Goal: Information Seeking & Learning: Learn about a topic

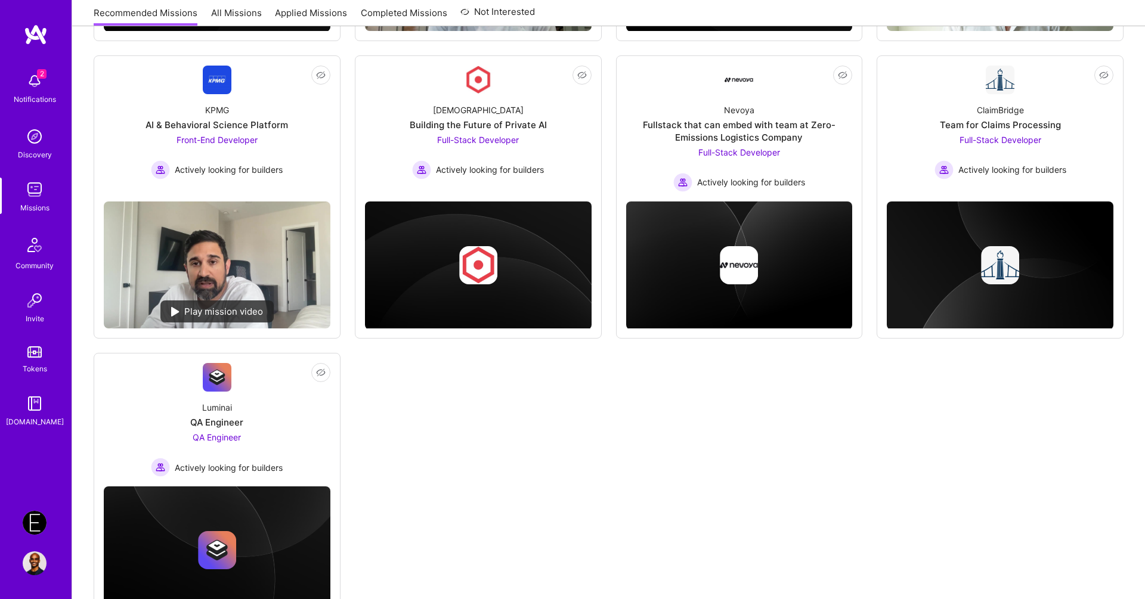
scroll to position [353, 0]
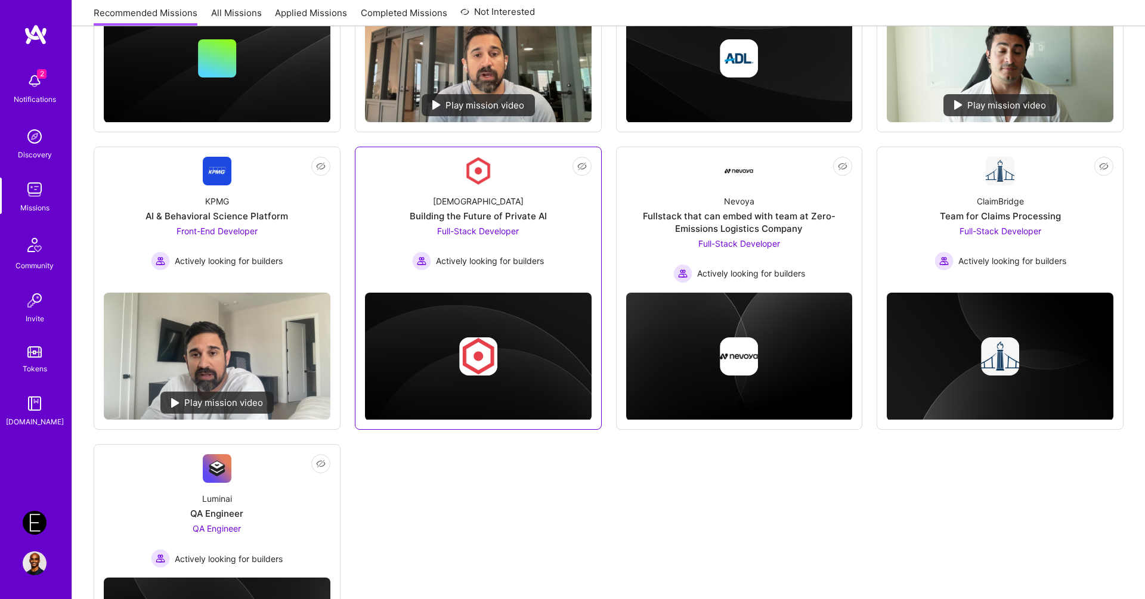
click at [490, 188] on div "Kynismos Building the Future of Private AI Full-Stack Developer Actively lookin…" at bounding box center [478, 228] width 227 height 85
click at [794, 200] on div "Nevoya Fullstack that can embed with team at Zero-Emissions Logistics Company F…" at bounding box center [739, 235] width 227 height 98
click at [943, 168] on link "Not Interested ClaimBridge Team for Claims Processing Full-Stack Developer Acti…" at bounding box center [1000, 220] width 227 height 126
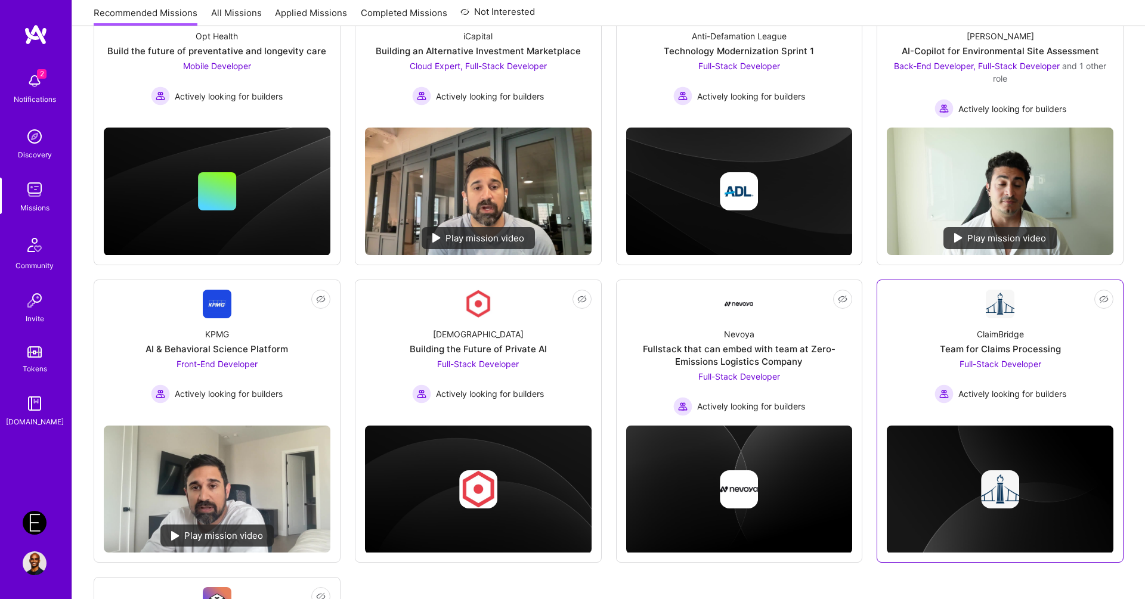
scroll to position [119, 0]
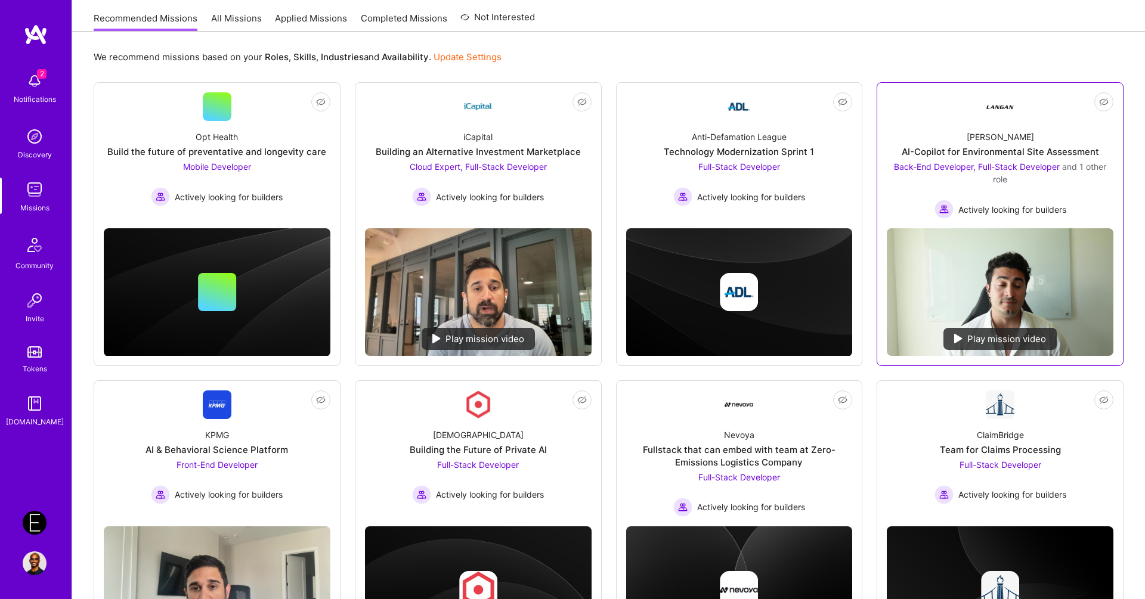
click at [926, 118] on link "Not Interested Langan AI-Copilot for Environmental Site Assessment Back-End Dev…" at bounding box center [1000, 155] width 227 height 126
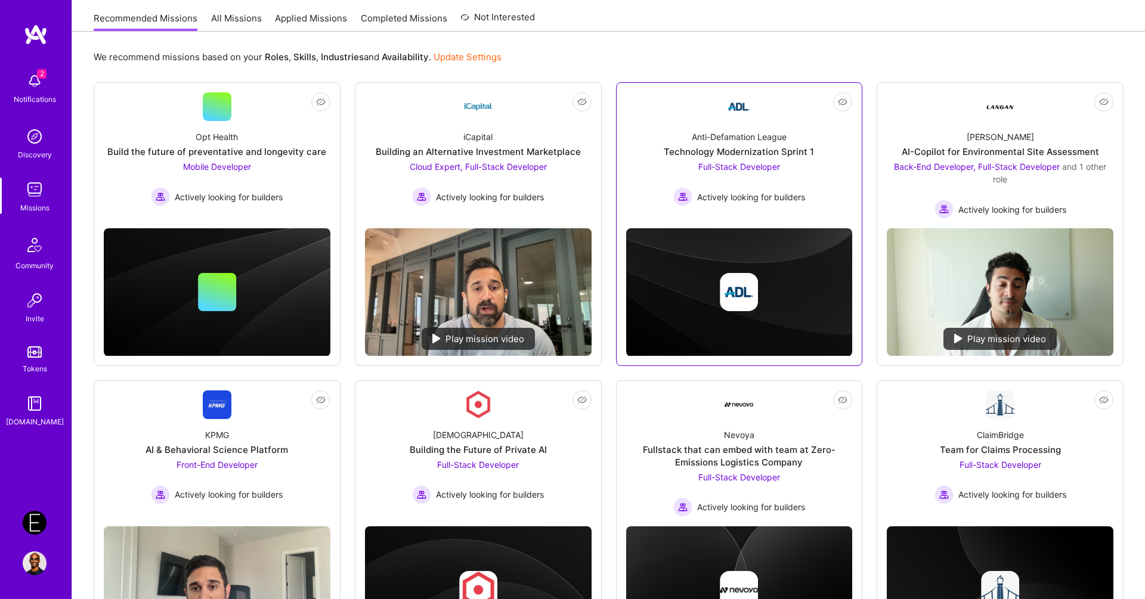
click at [711, 129] on div "Anti-Defamation League Technology Modernization Sprint 1 Full-Stack Developer A…" at bounding box center [739, 163] width 227 height 85
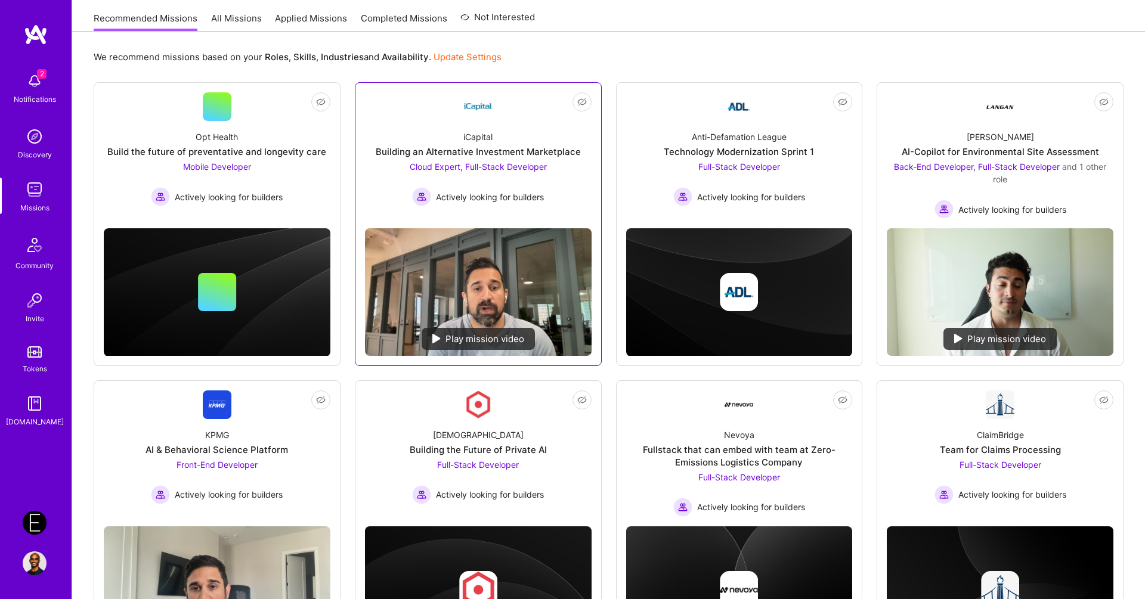
click at [488, 122] on div "iCapital Building an Alternative Investment Marketplace Cloud Expert, Full-Stac…" at bounding box center [478, 163] width 227 height 85
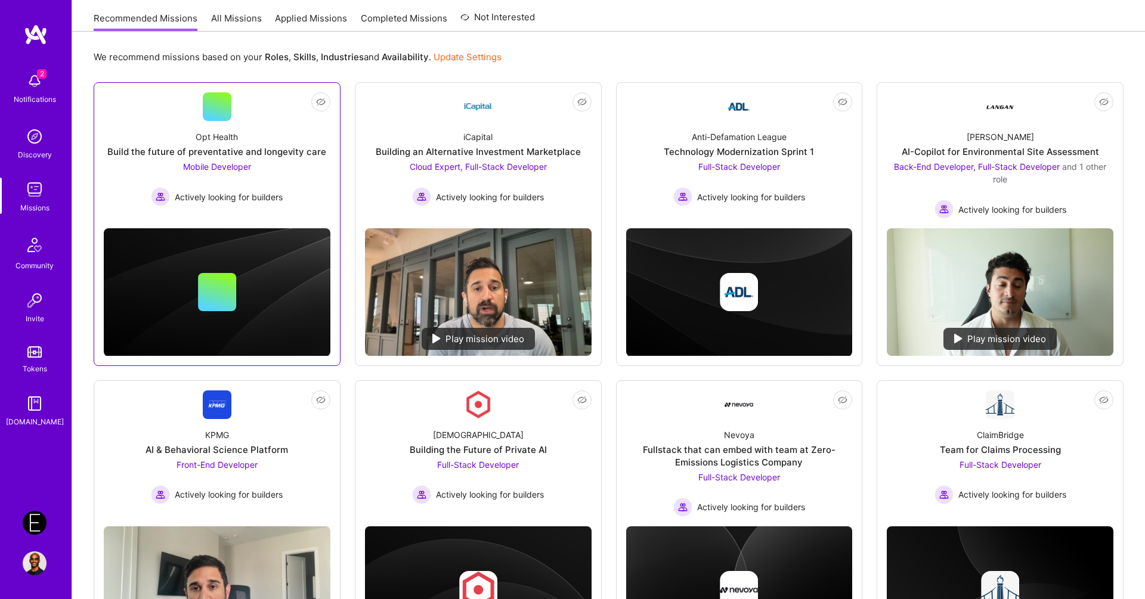
click at [274, 115] on link "Not Interested Opt Health Build the future of preventative and longevity care M…" at bounding box center [217, 155] width 227 height 126
click at [591, 47] on div "We recommend missions based on your Roles , Skills , Industries and Availabilit…" at bounding box center [609, 57] width 1030 height 22
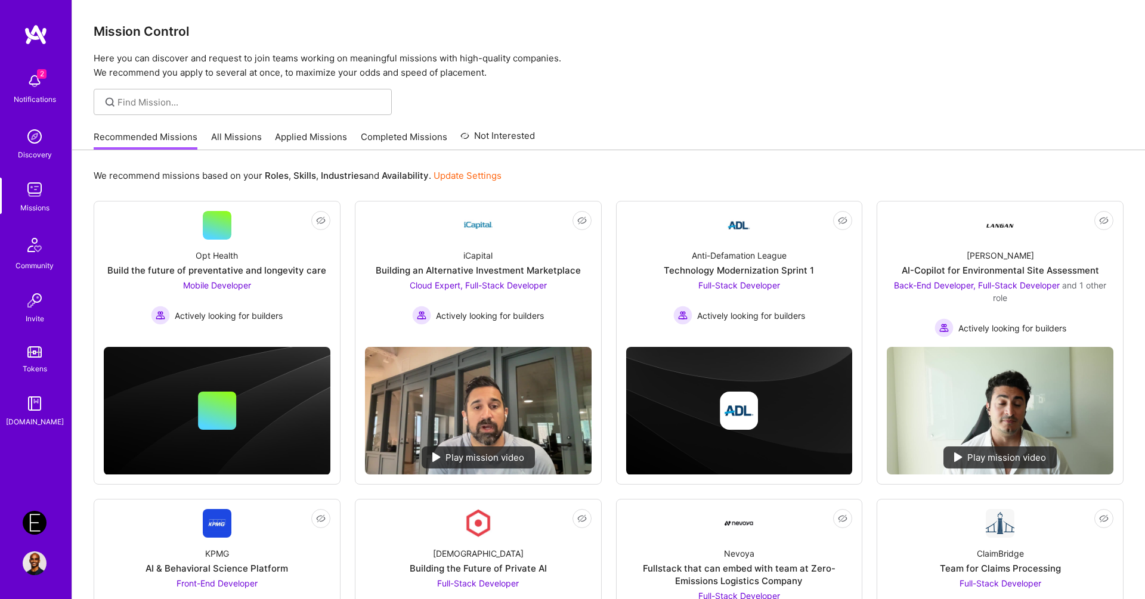
click at [624, 107] on div at bounding box center [608, 102] width 1073 height 26
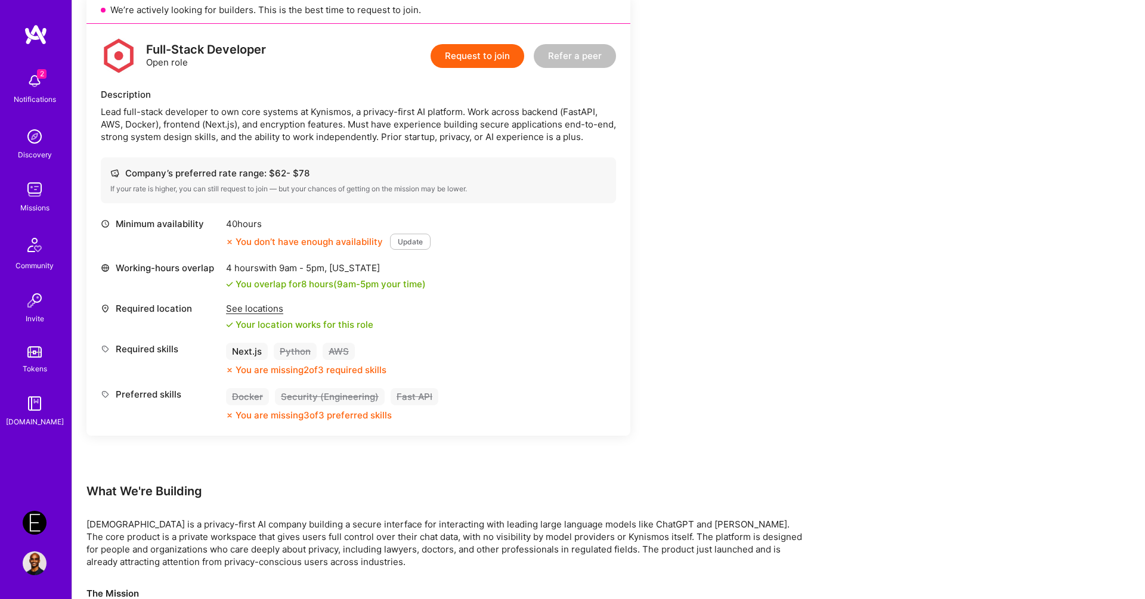
scroll to position [617, 0]
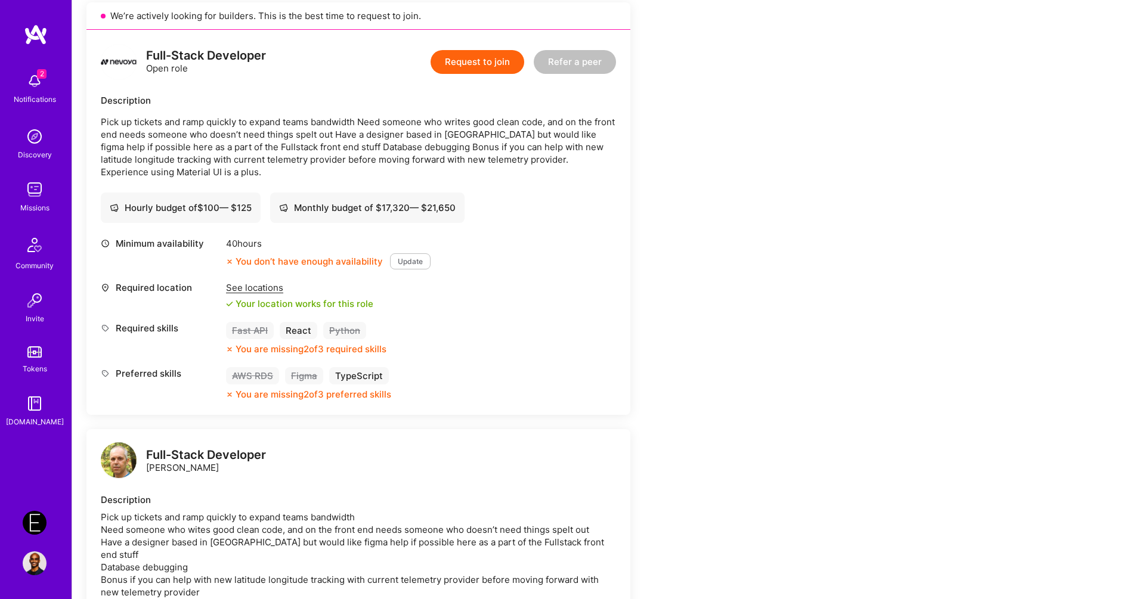
scroll to position [246, 0]
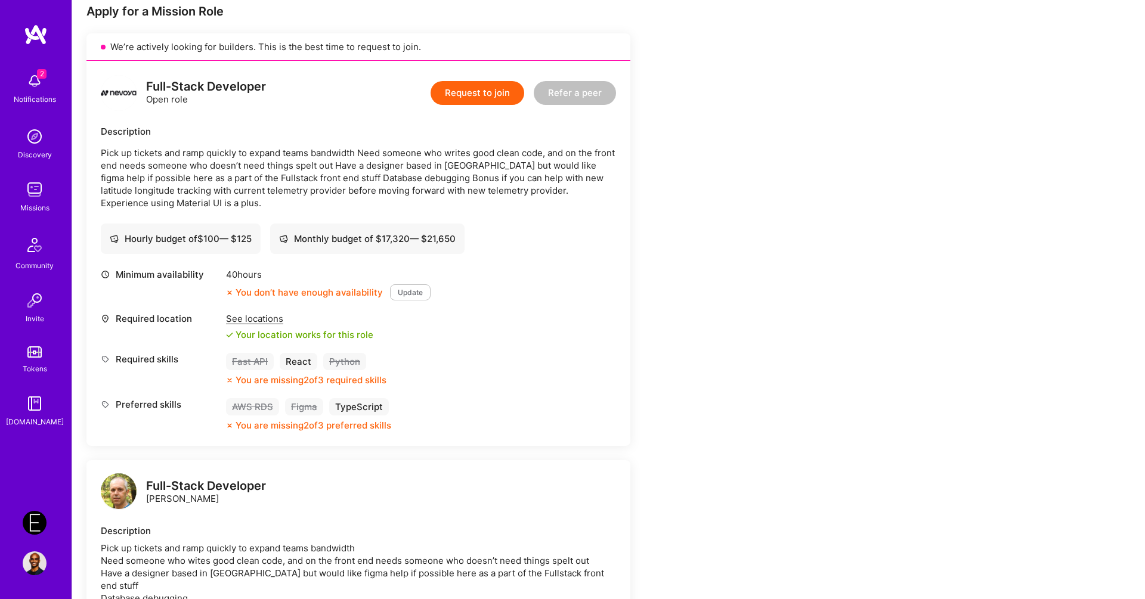
click at [318, 153] on p "Pick up tickets and ramp quickly to expand teams bandwidth Need someone who wri…" at bounding box center [358, 178] width 515 height 63
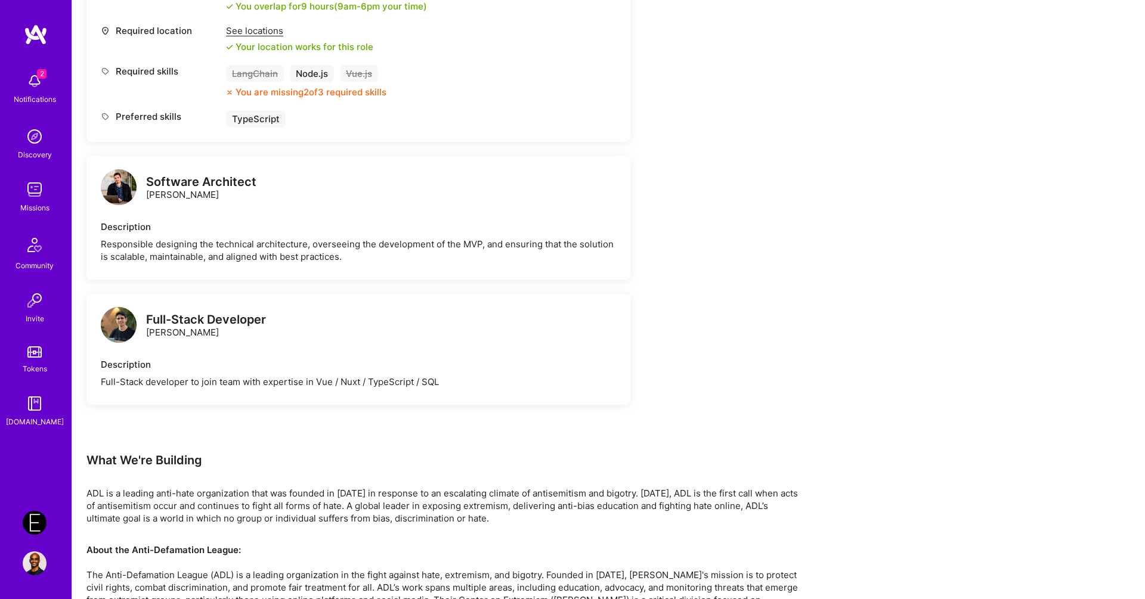
scroll to position [773, 0]
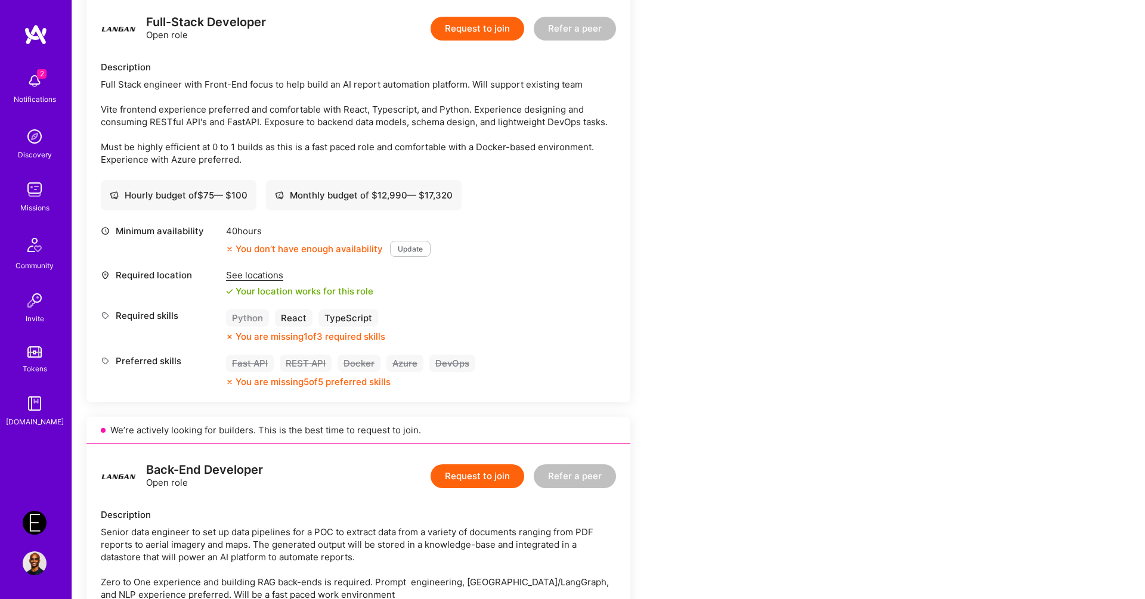
scroll to position [255, 0]
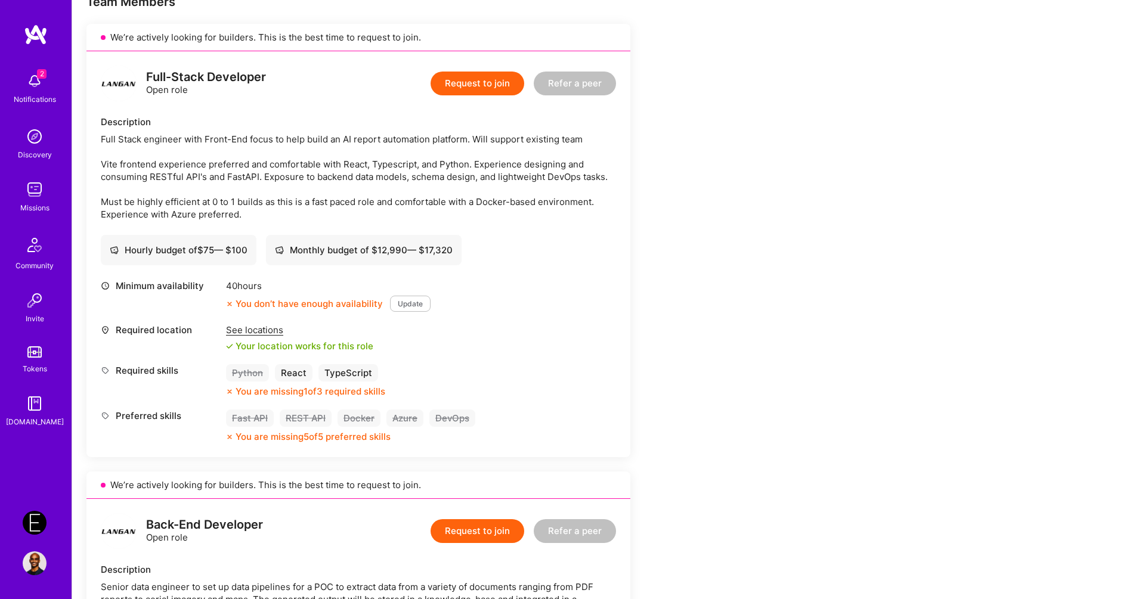
click at [293, 174] on div "Full Stack engineer with Front-End focus to help build an AI report automation …" at bounding box center [358, 177] width 515 height 88
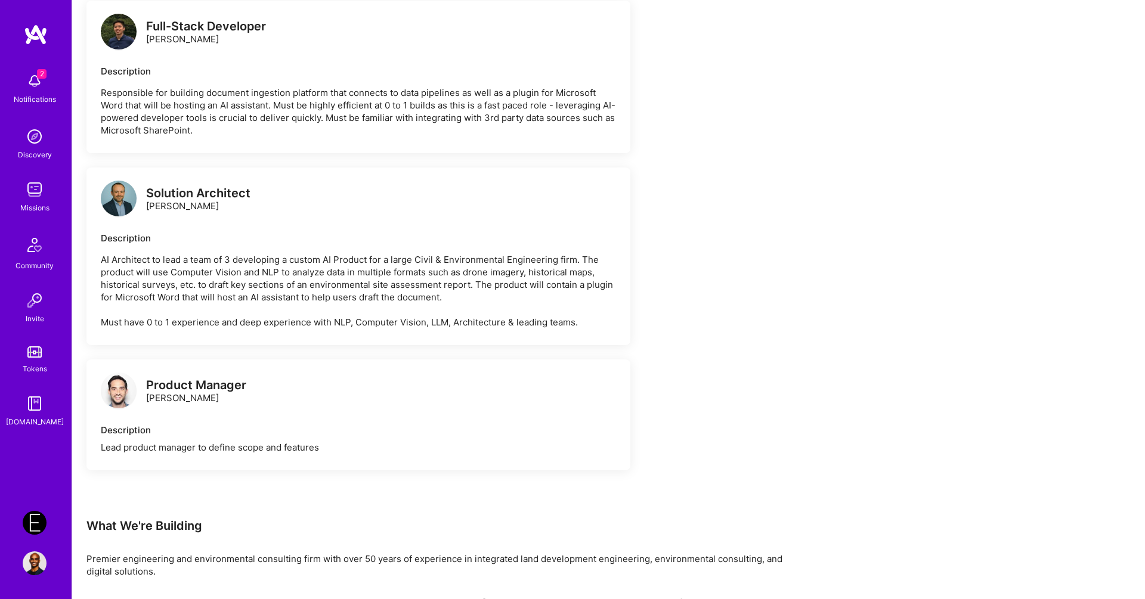
scroll to position [2224, 0]
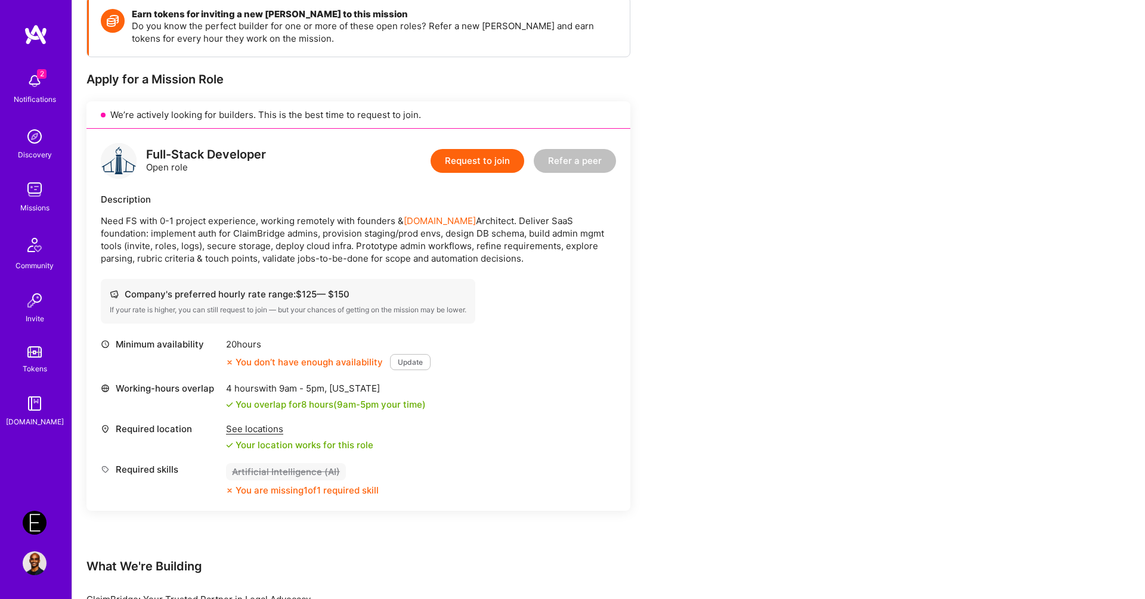
scroll to position [116, 0]
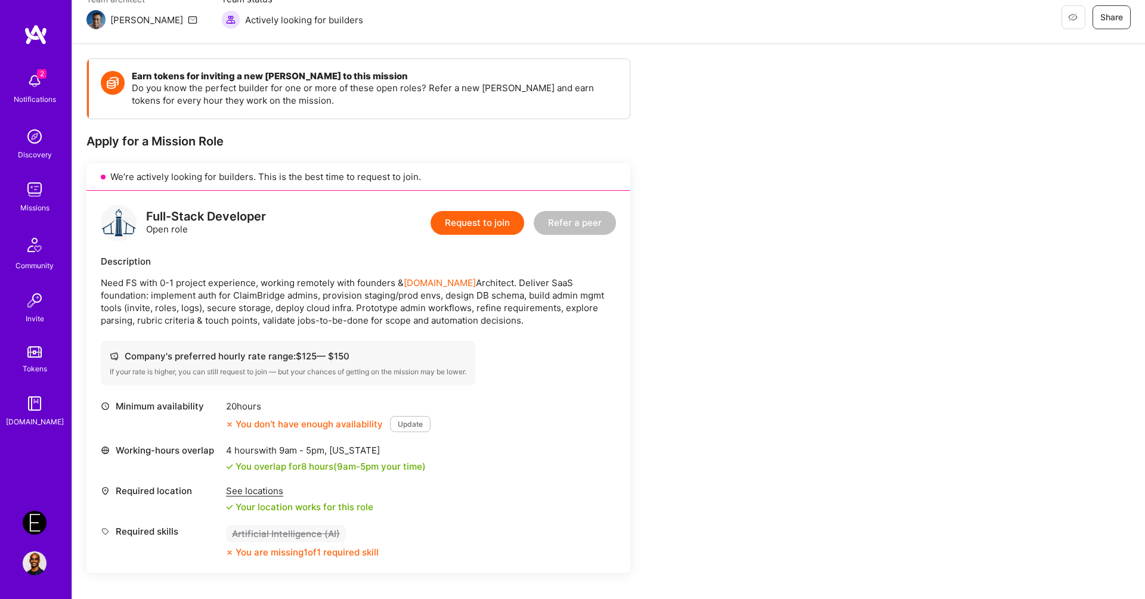
click at [275, 302] on p "Need FS with 0-1 project experience, working remotely with founders & A.Team Ar…" at bounding box center [358, 302] width 515 height 50
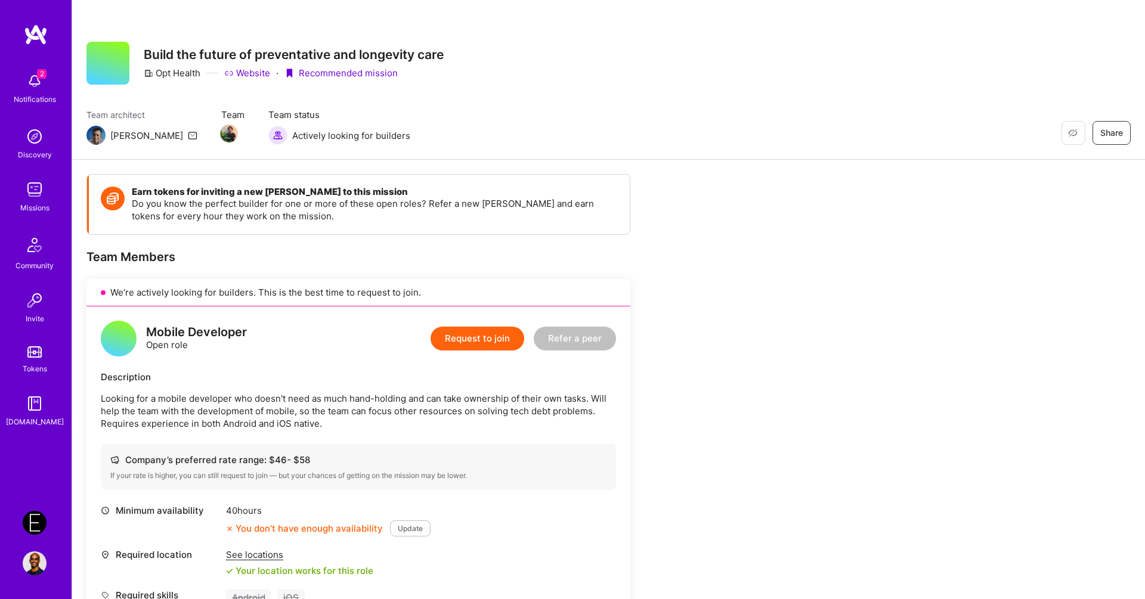
click at [700, 248] on div "Earn tokens for inviting a new [PERSON_NAME] to this mission Do you know the pe…" at bounding box center [444, 609] width 716 height 870
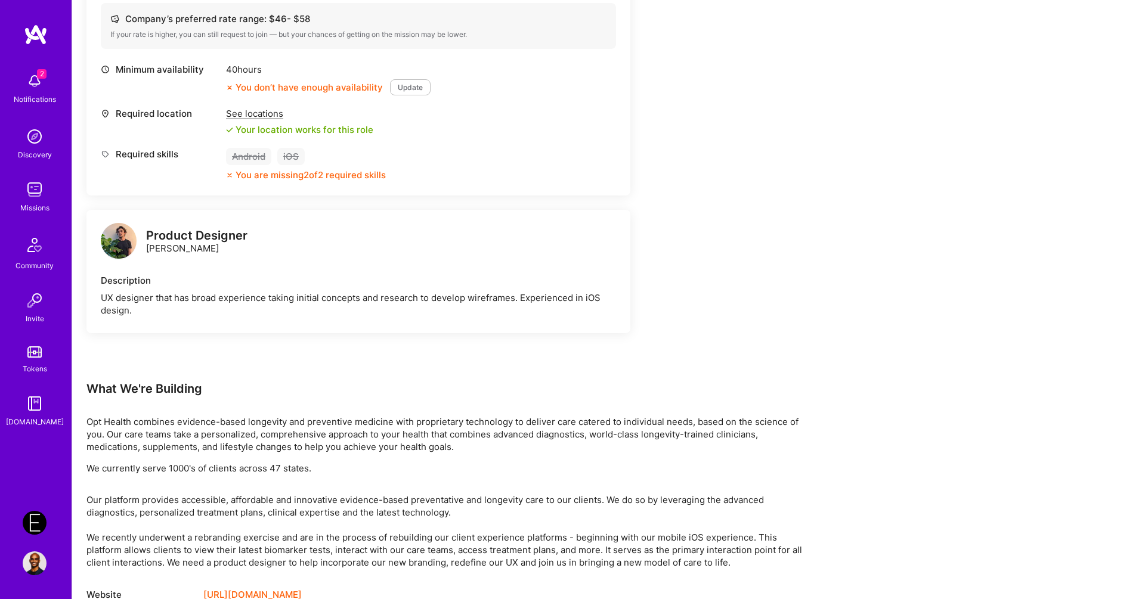
scroll to position [471, 0]
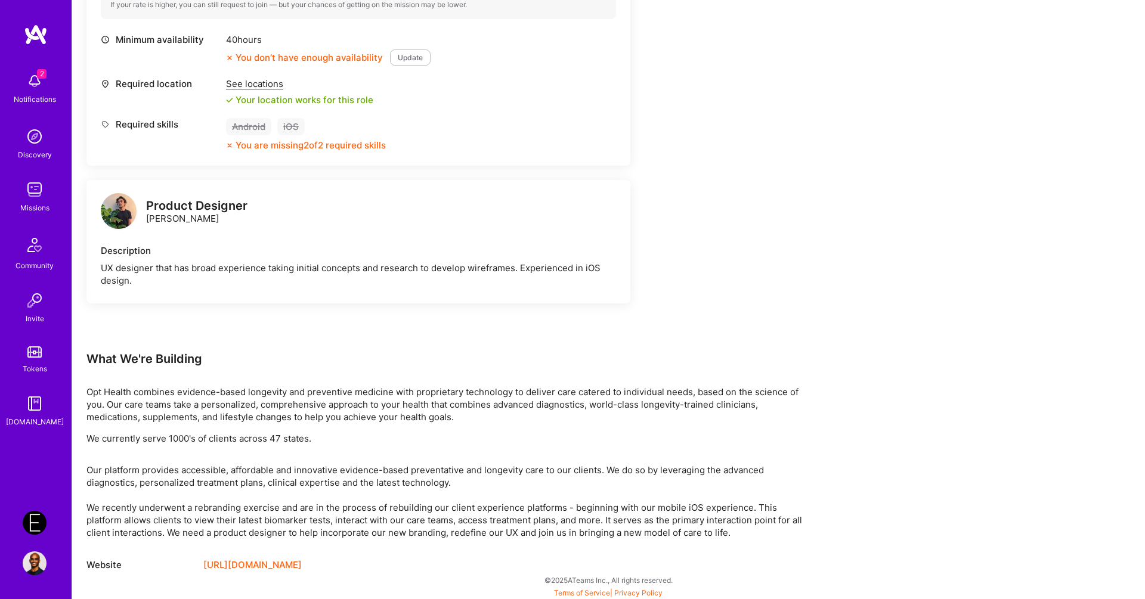
click at [700, 248] on div "Earn tokens for inviting a new [PERSON_NAME] to this mission Do you know the pe…" at bounding box center [444, 138] width 716 height 870
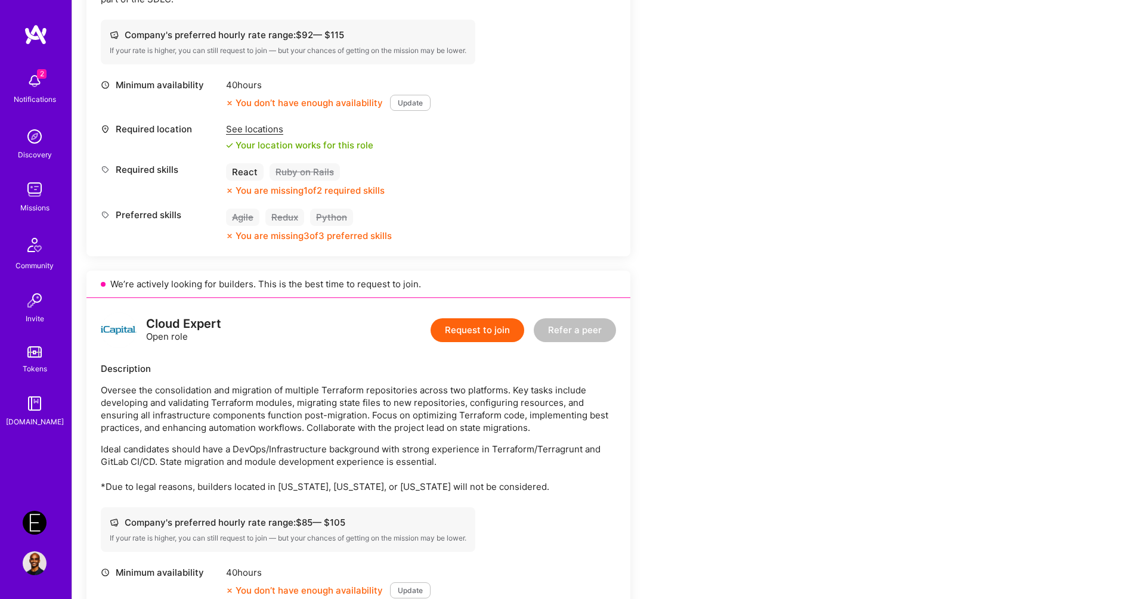
scroll to position [713, 0]
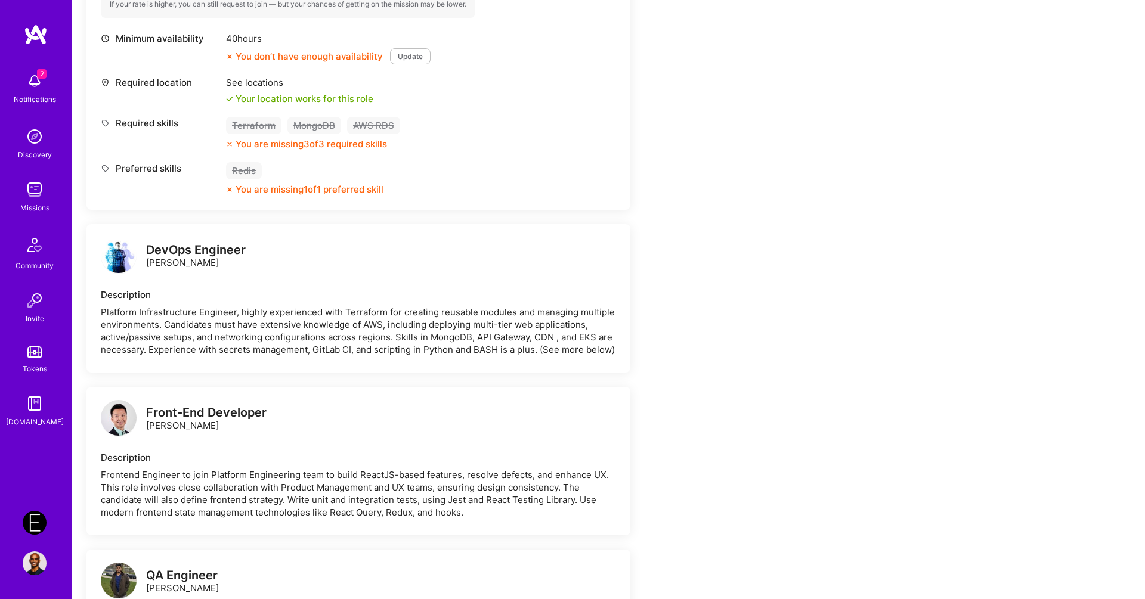
scroll to position [1284, 0]
